Goal: Task Accomplishment & Management: Manage account settings

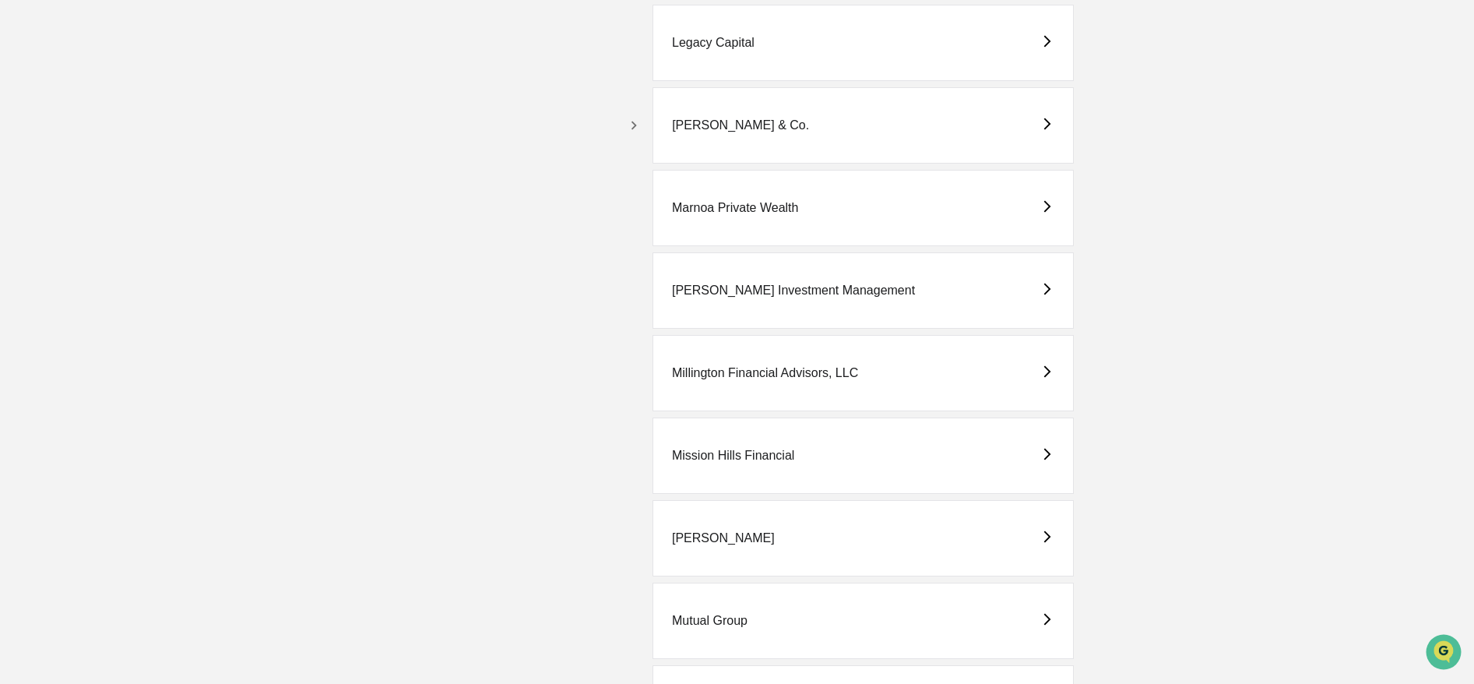
scroll to position [2842, 0]
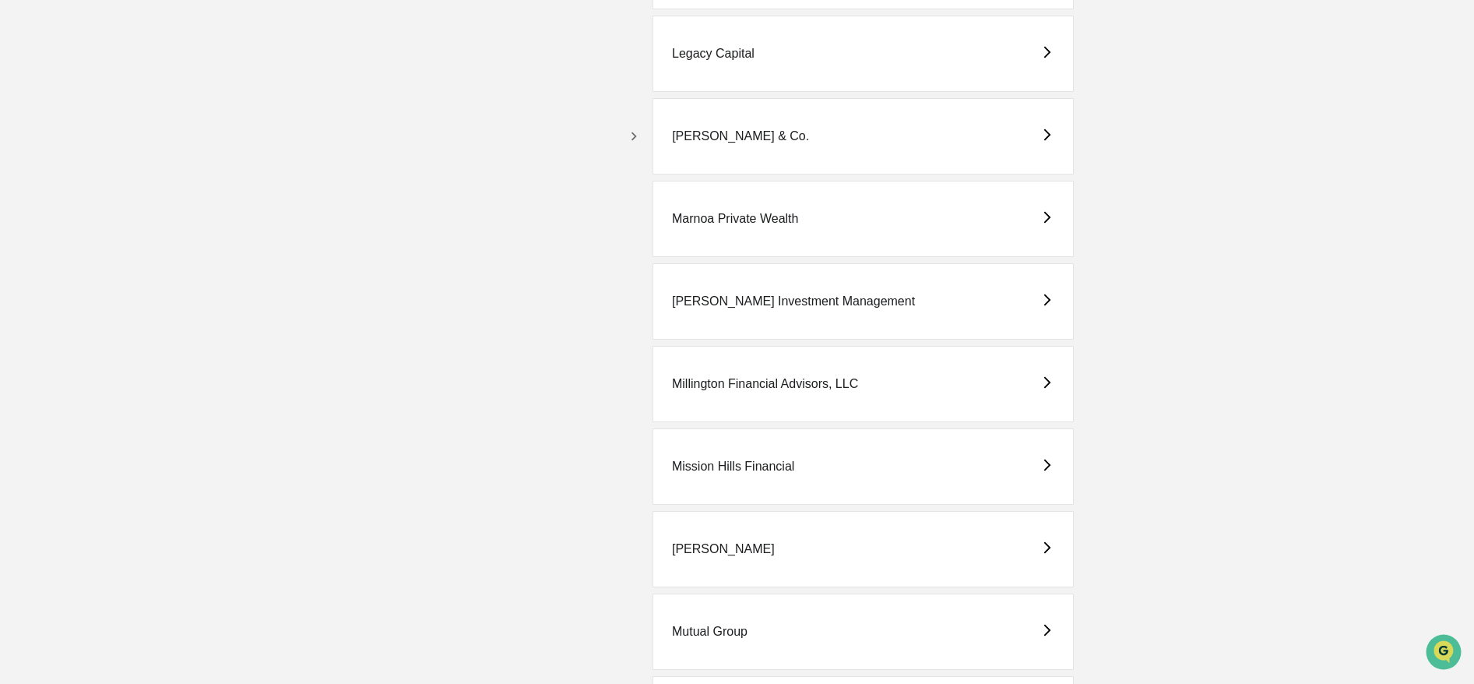
click at [631, 141] on icon "button" at bounding box center [633, 136] width 17 height 17
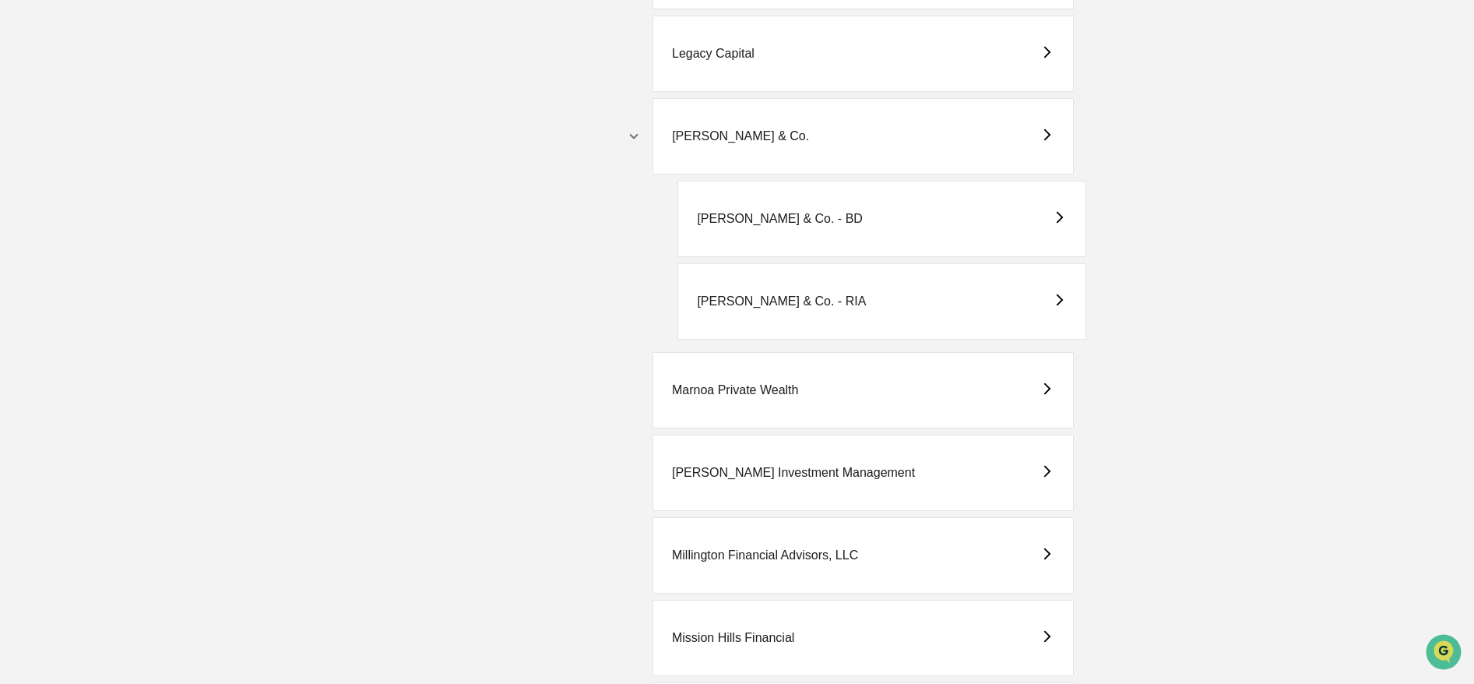
click at [825, 214] on div "[PERSON_NAME] & Co. - BD" at bounding box center [780, 219] width 166 height 14
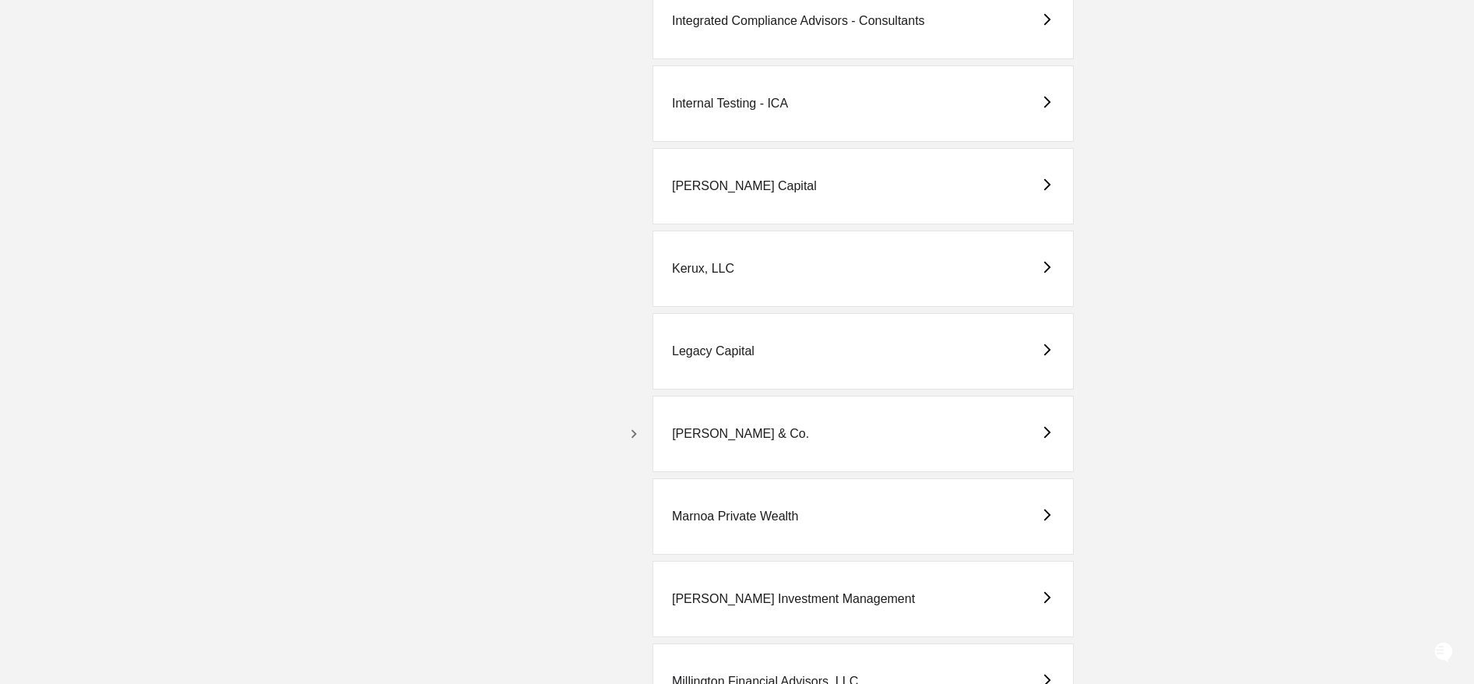
scroll to position [2698, 0]
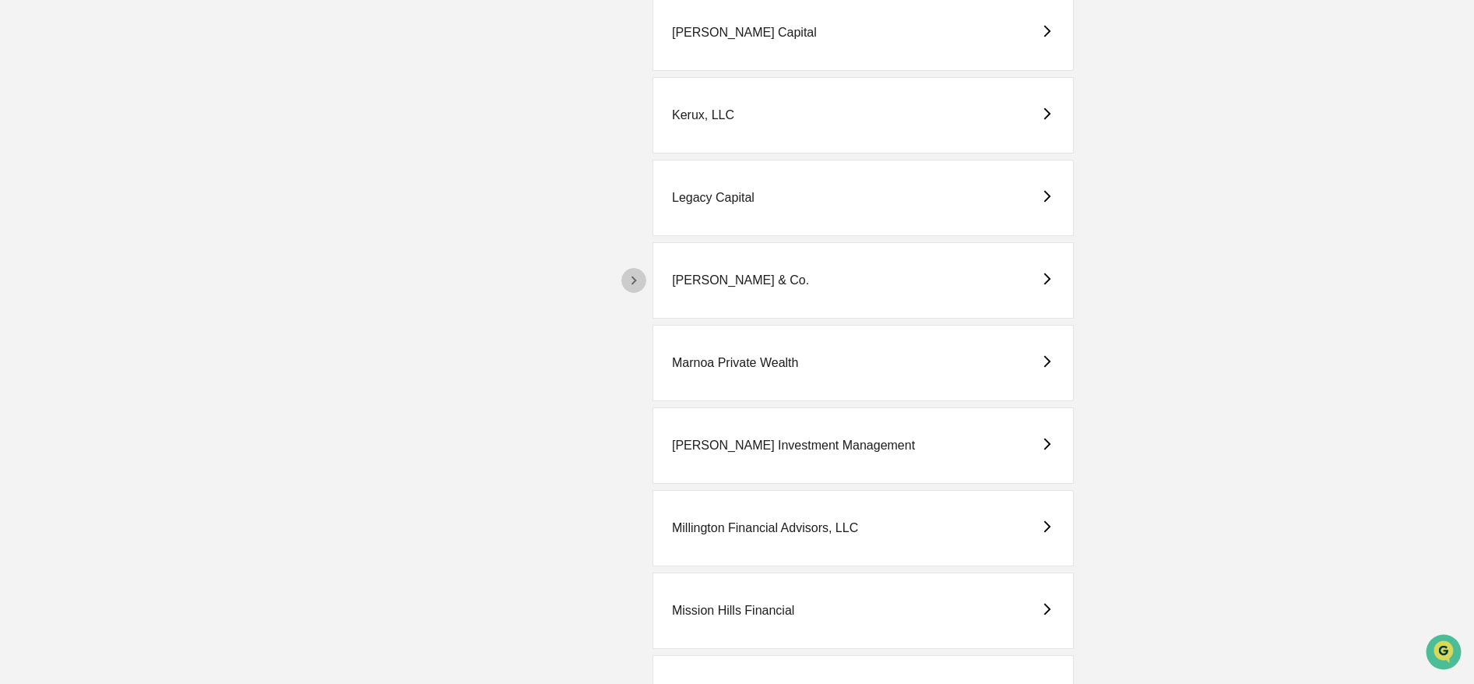
click at [639, 283] on icon "button" at bounding box center [633, 280] width 17 height 17
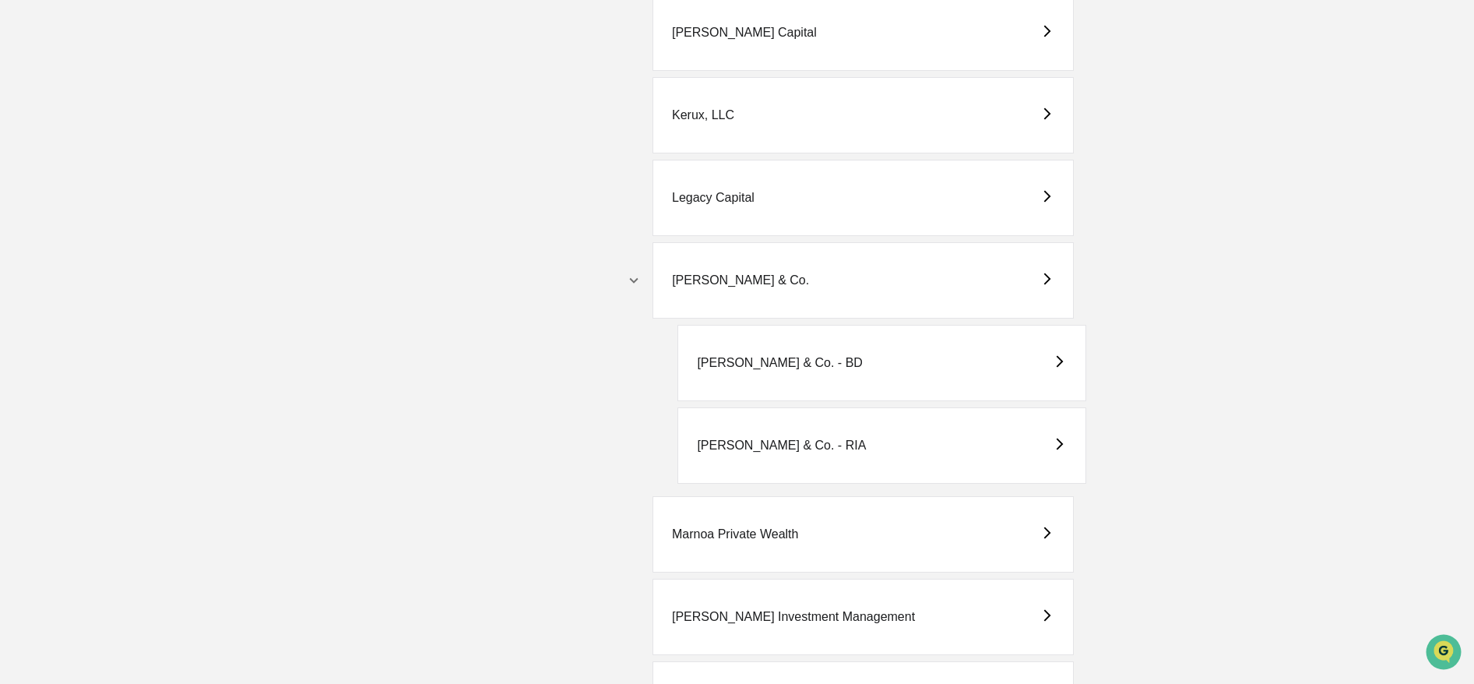
click at [766, 456] on div "[PERSON_NAME] & Co. - RIA" at bounding box center [882, 445] width 408 height 76
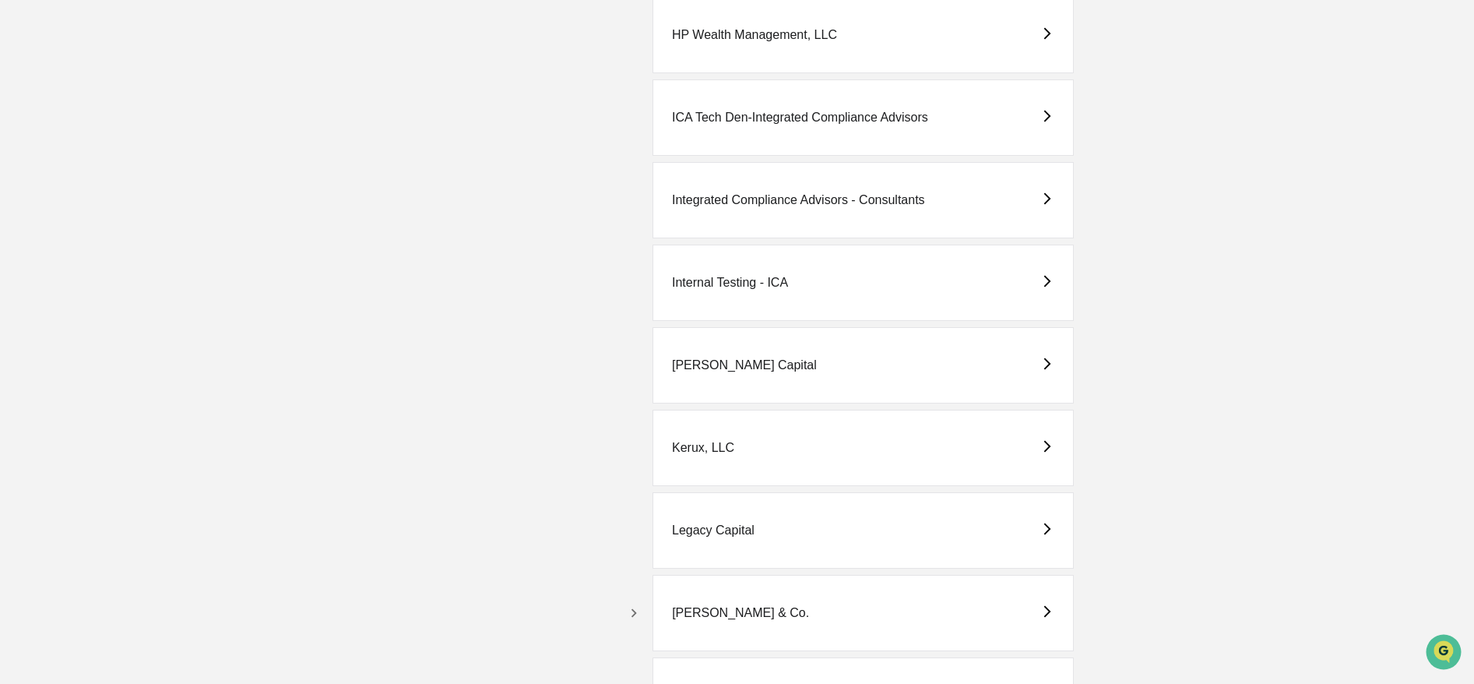
scroll to position [2565, 0]
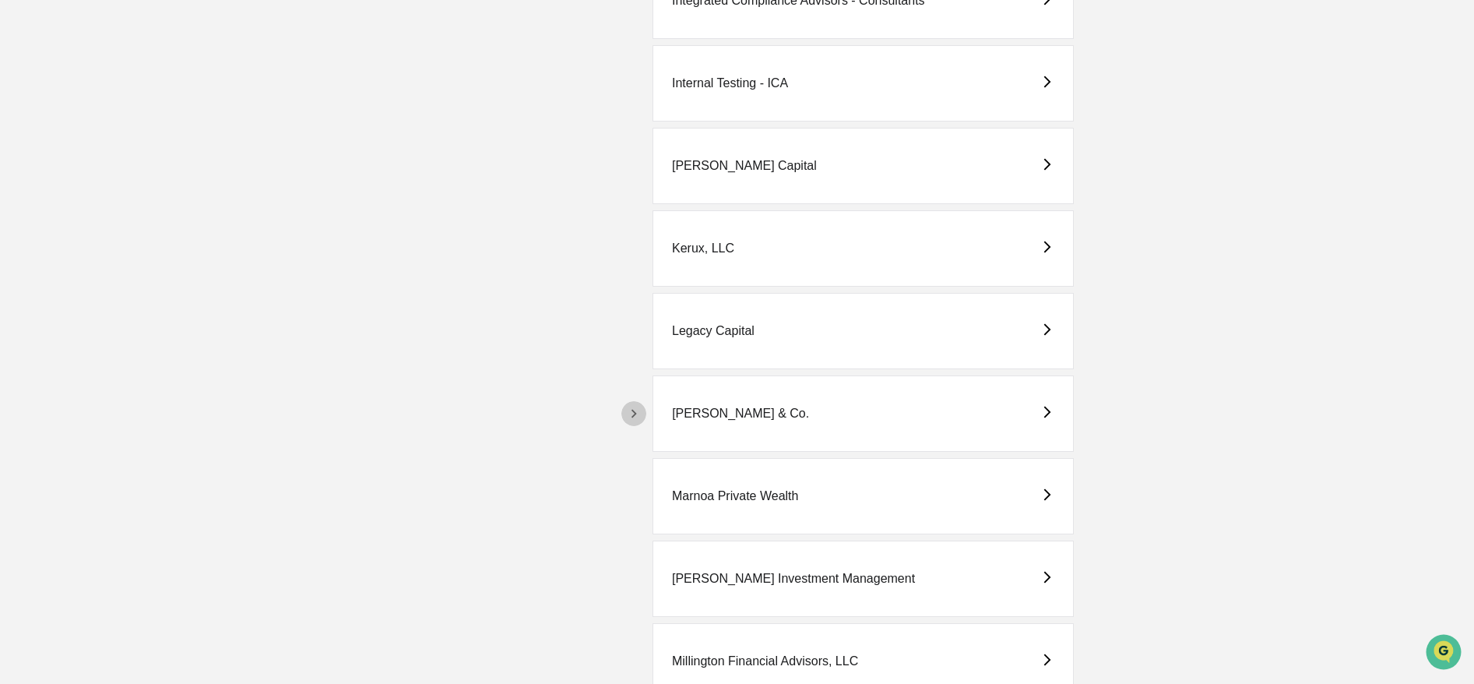
click at [621, 412] on button "button" at bounding box center [633, 413] width 25 height 25
click at [758, 498] on div "[PERSON_NAME] & Co. - BD" at bounding box center [780, 496] width 166 height 14
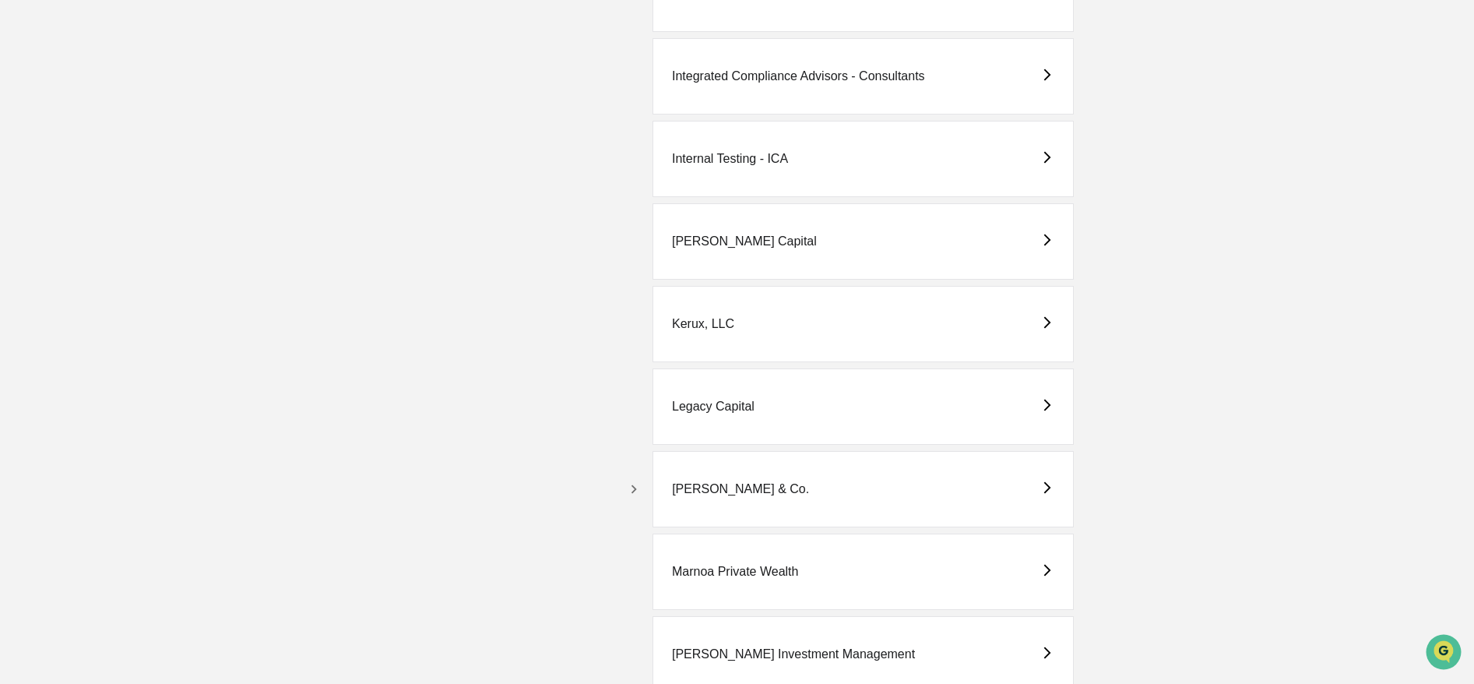
scroll to position [2492, 0]
click at [628, 486] on icon "button" at bounding box center [633, 485] width 17 height 17
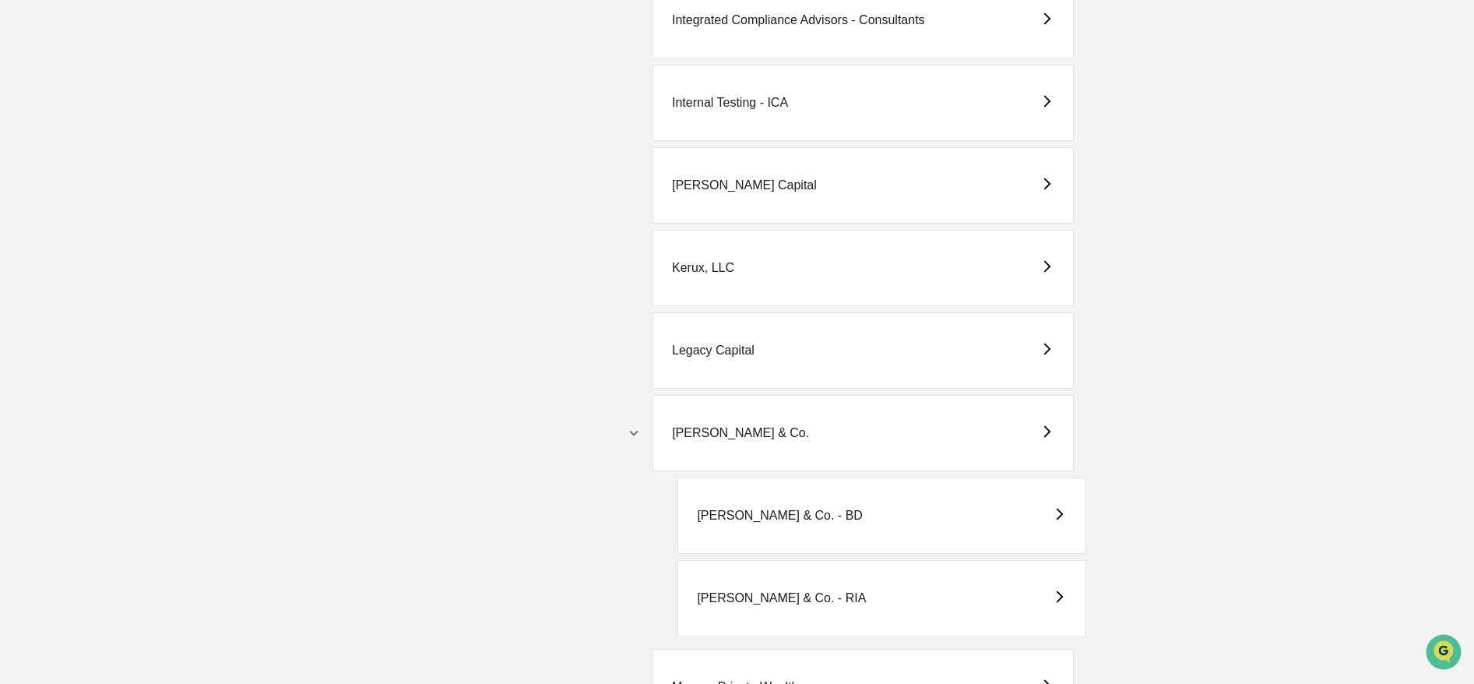
scroll to position [2549, 0]
click at [786, 590] on div "[PERSON_NAME] & Co. - RIA" at bounding box center [781, 594] width 169 height 14
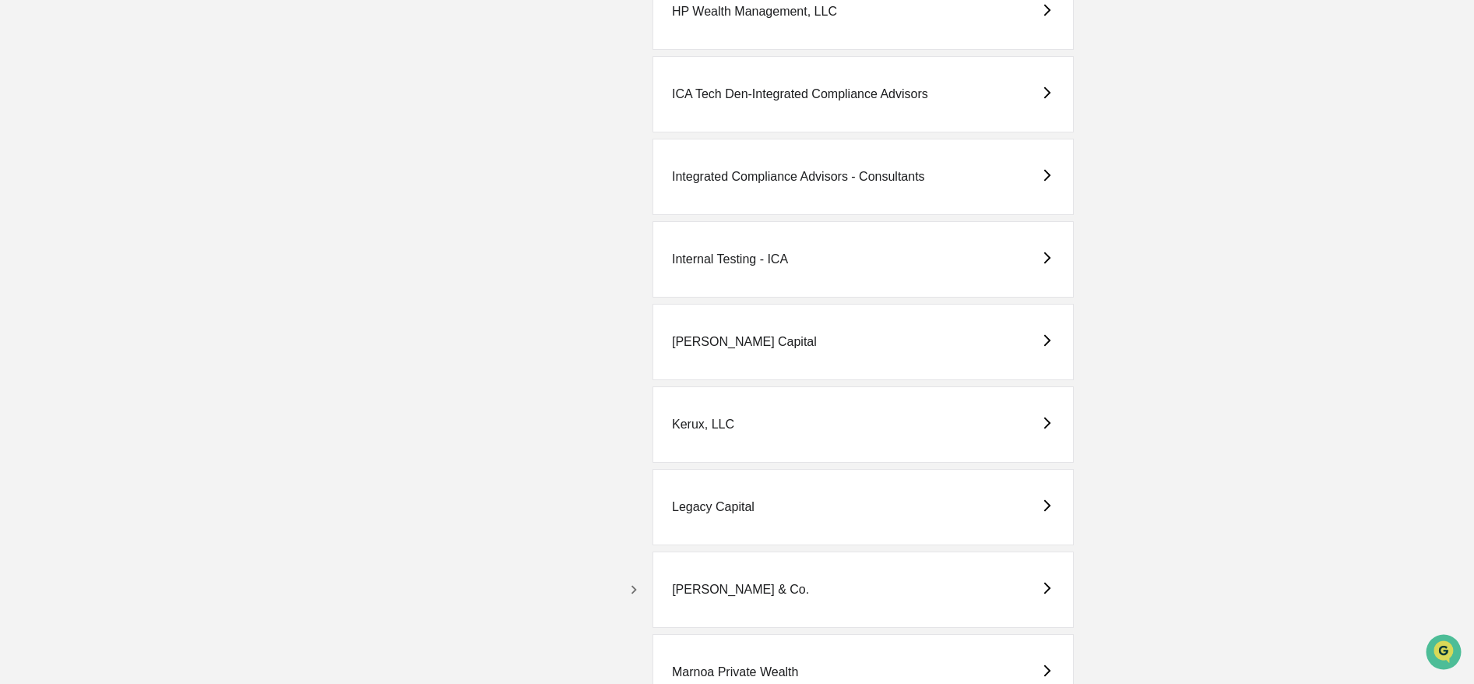
scroll to position [2470, 0]
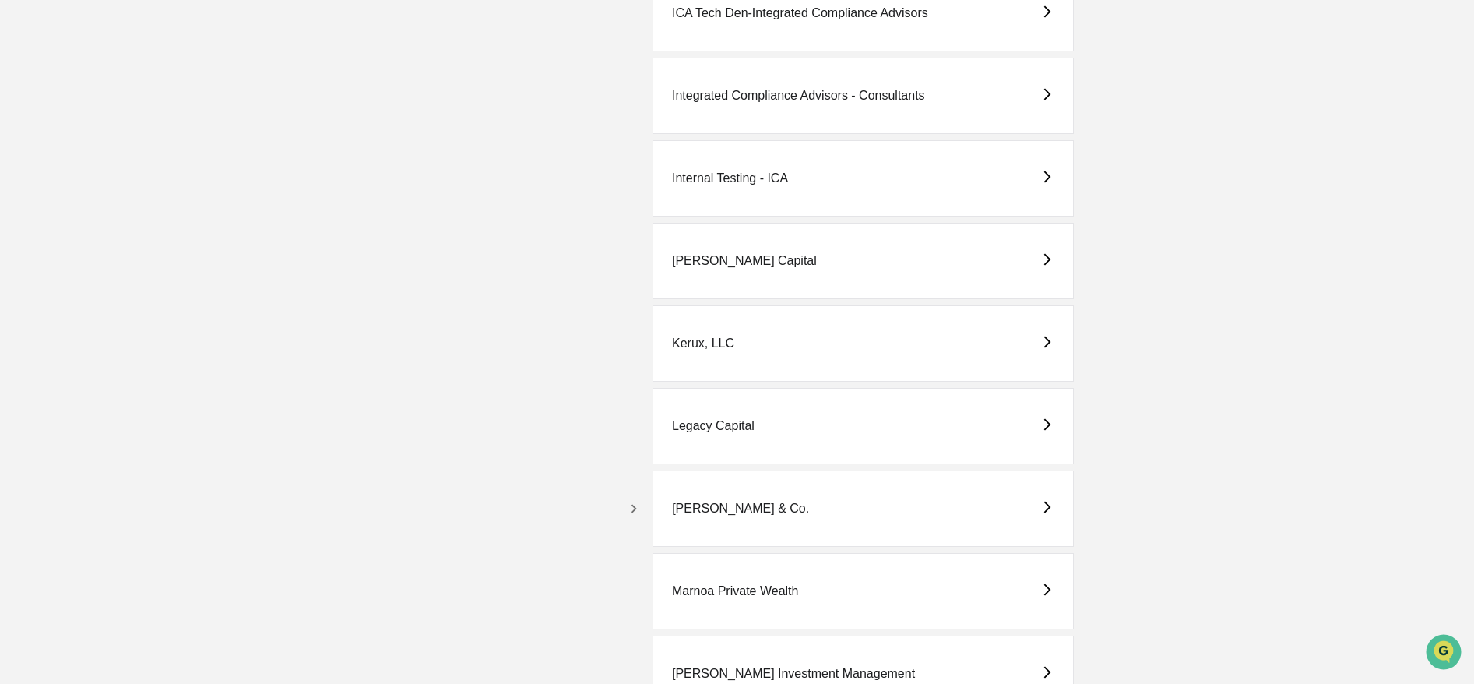
click at [635, 511] on icon "button" at bounding box center [633, 508] width 17 height 17
click at [794, 587] on div "[PERSON_NAME] & Co. - BD" at bounding box center [780, 591] width 166 height 14
